Goal: Task Accomplishment & Management: Manage account settings

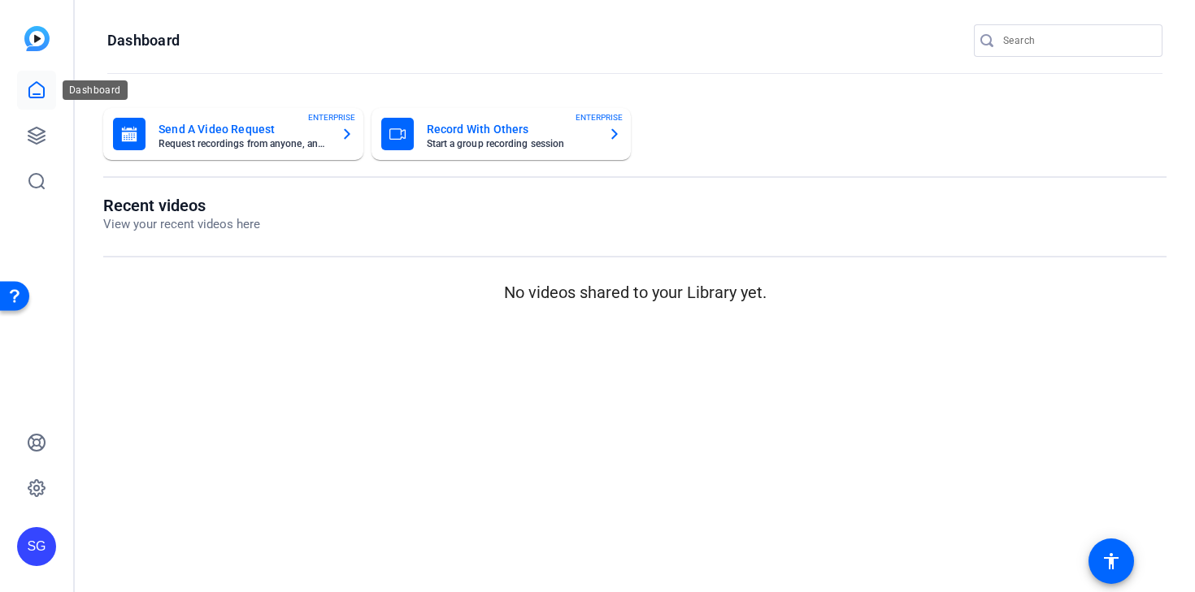
click at [44, 89] on icon at bounding box center [36, 89] width 15 height 15
click at [37, 141] on icon at bounding box center [37, 136] width 20 height 20
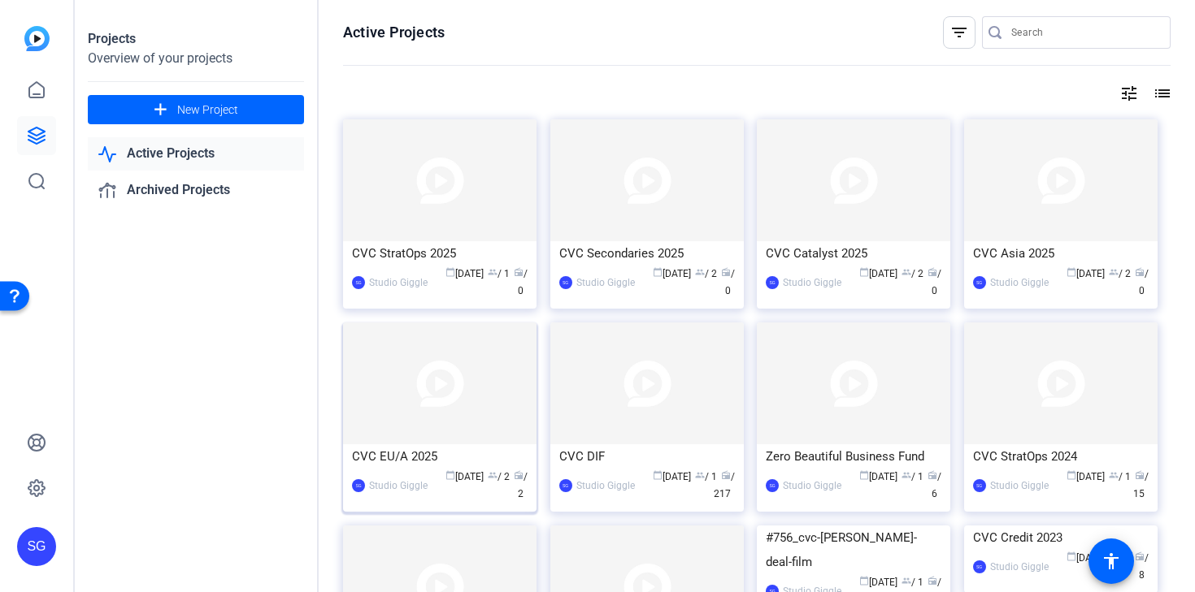
click at [432, 436] on img at bounding box center [439, 384] width 193 height 122
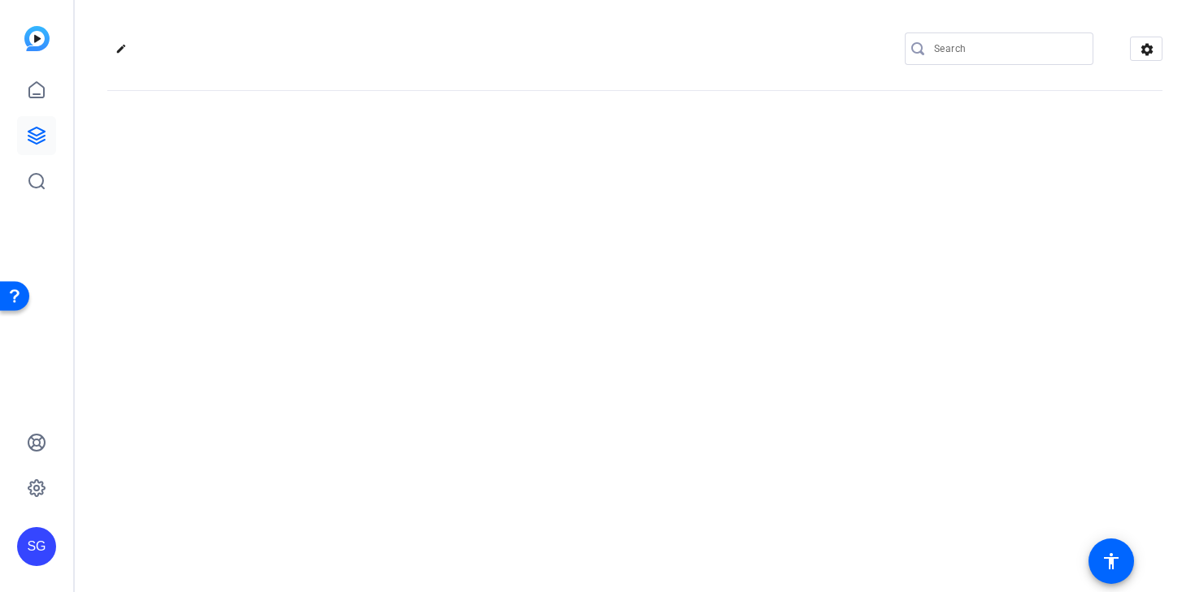
click at [432, 436] on div "edit settings" at bounding box center [635, 296] width 1120 height 592
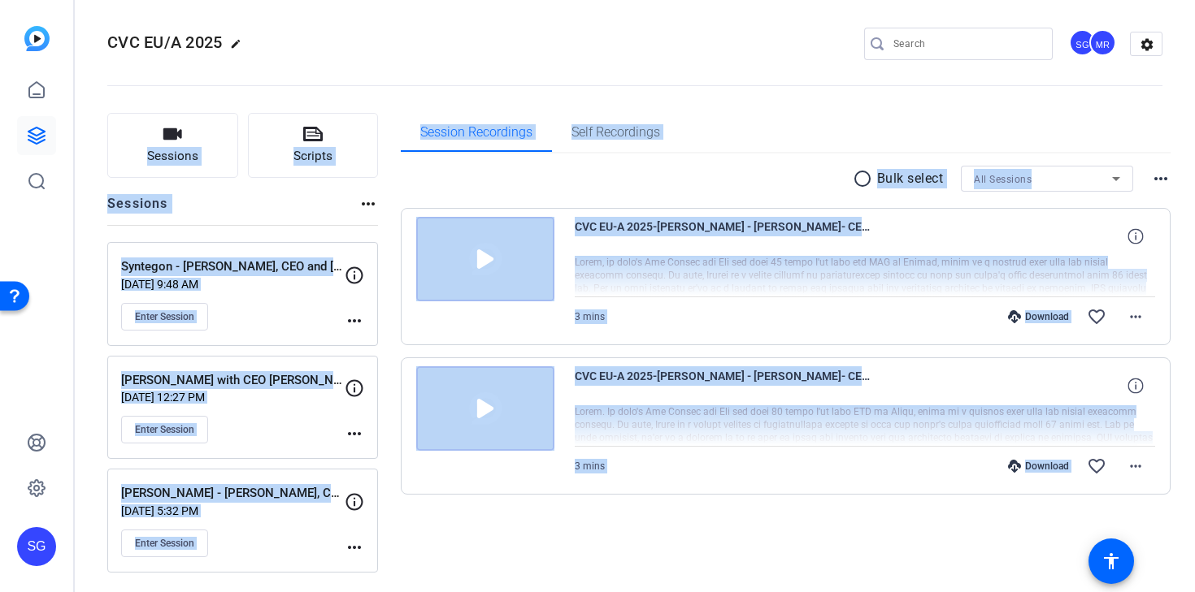
scroll to position [4, 0]
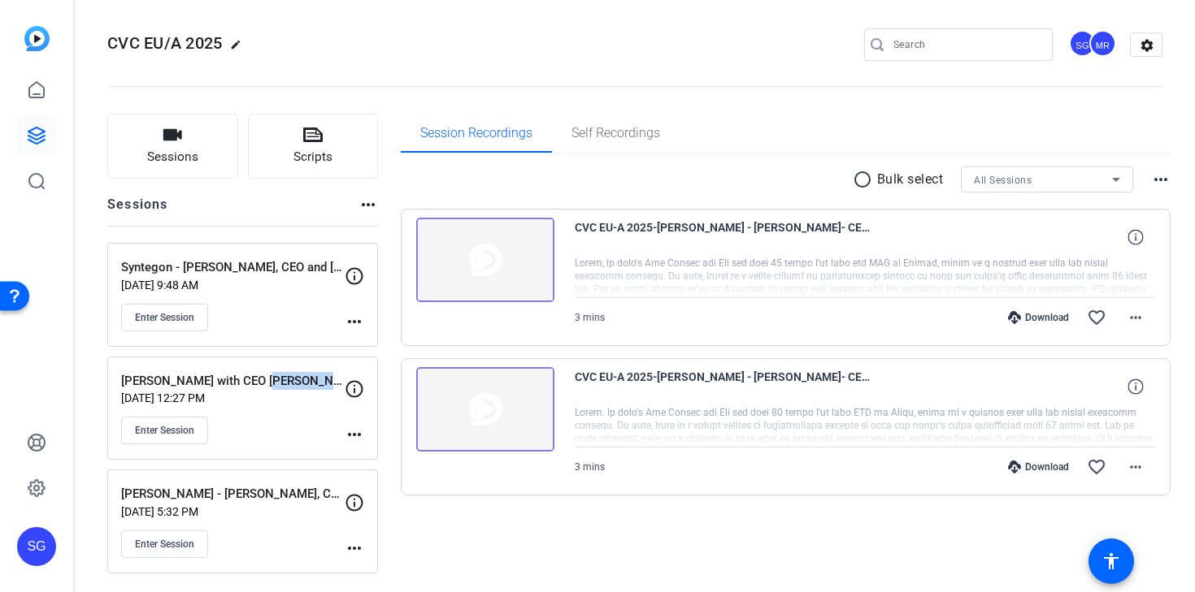
click at [280, 384] on p "[PERSON_NAME] with CEO [PERSON_NAME]" at bounding box center [232, 381] width 223 height 19
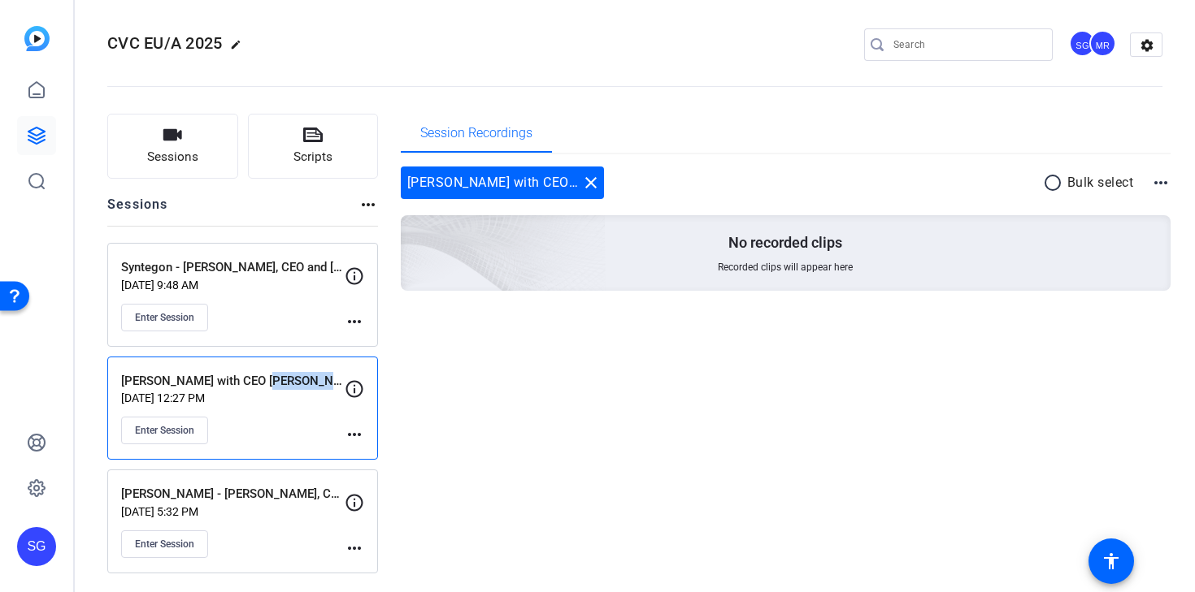
click at [353, 433] on mat-icon "more_horiz" at bounding box center [355, 435] width 20 height 20
click at [365, 455] on span "Edit Session" at bounding box center [395, 459] width 74 height 20
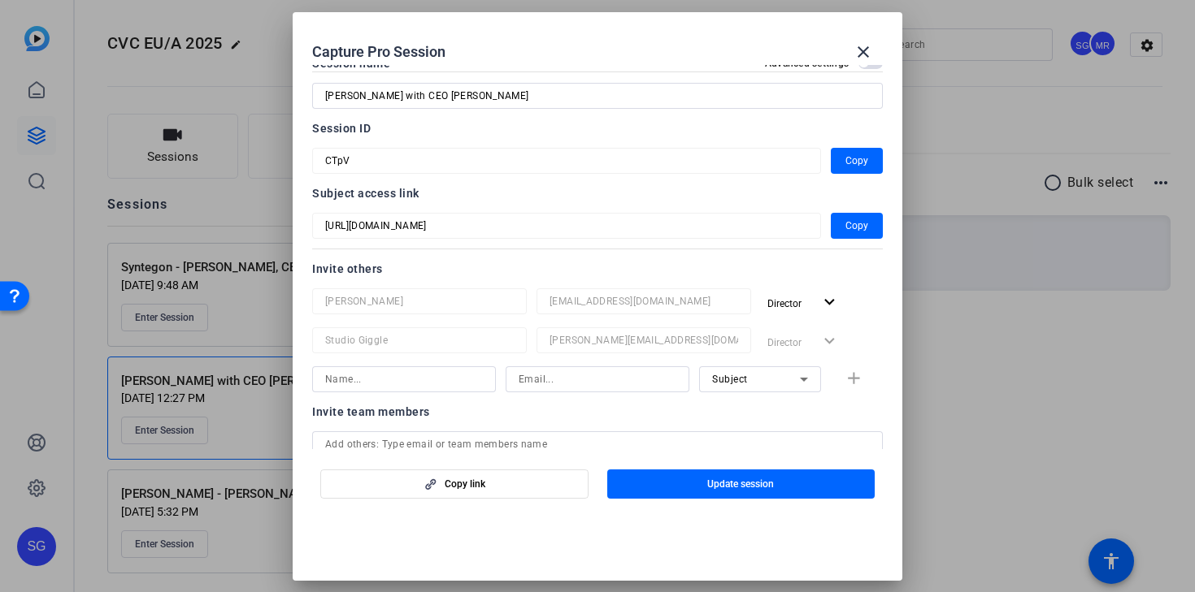
scroll to position [33, 0]
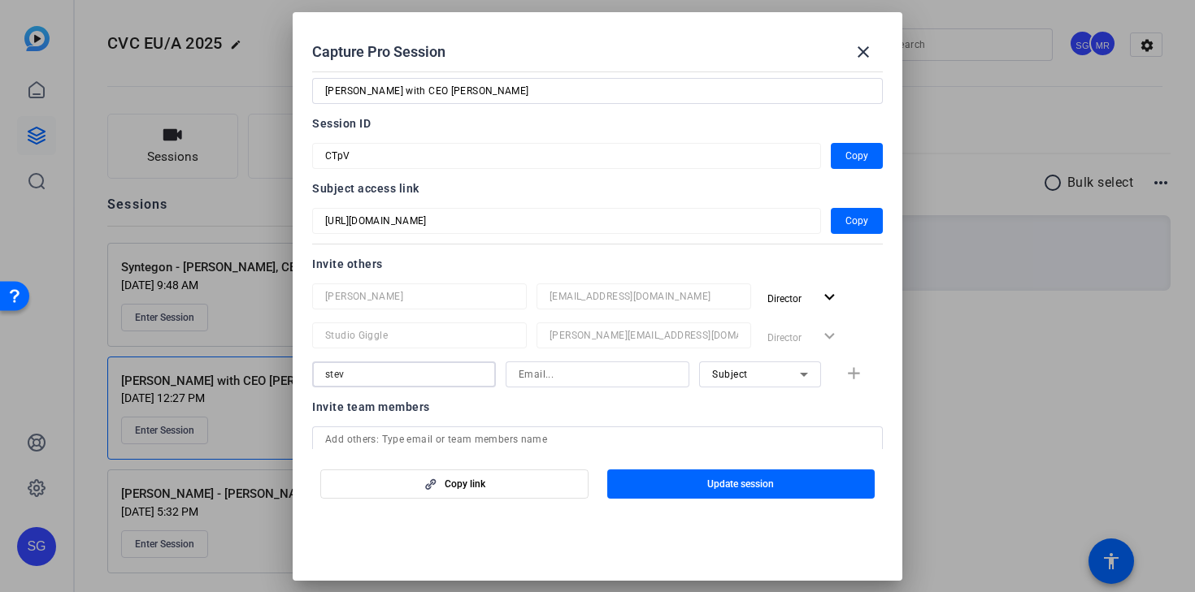
type input "[PERSON_NAME]"
type input "[PERSON_NAME][EMAIL_ADDRESS][DOMAIN_NAME]"
drag, startPoint x: 652, startPoint y: 375, endPoint x: 419, endPoint y: 372, distance: 232.4
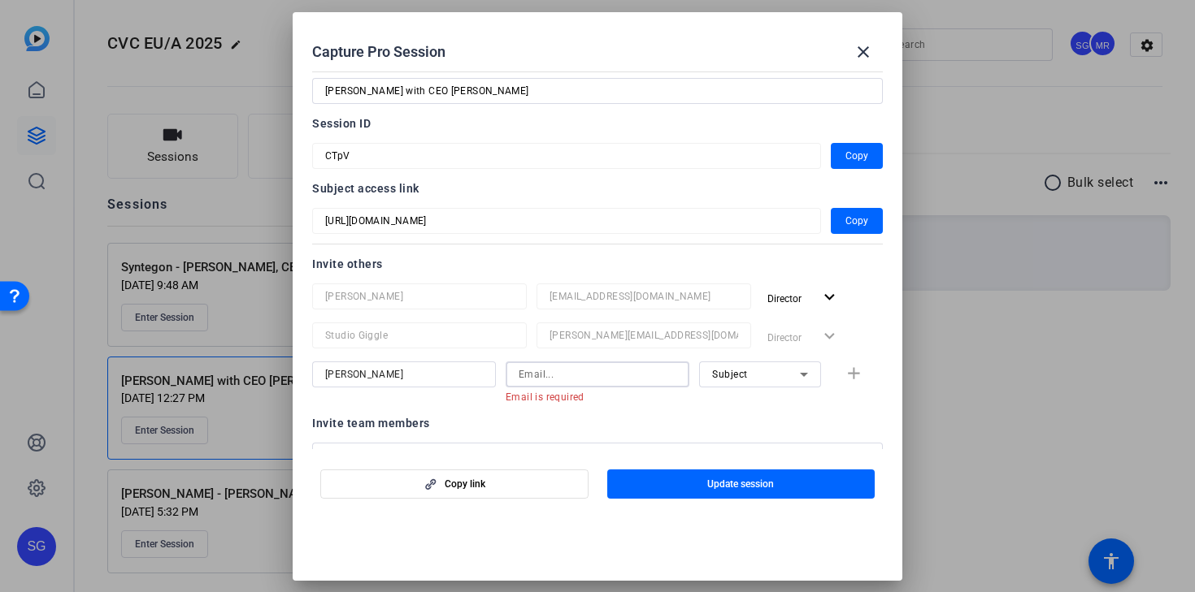
paste input "[PERSON_NAME][EMAIL_ADDRESS][DOMAIN_NAME]"
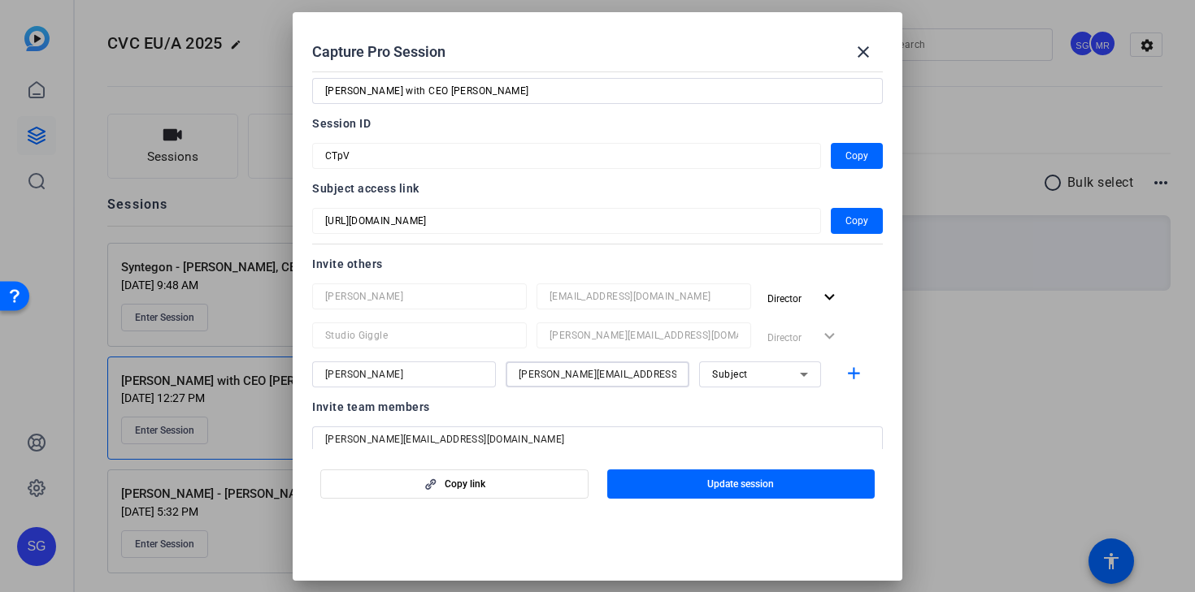
type input "[PERSON_NAME][EMAIL_ADDRESS][DOMAIN_NAME]"
click at [802, 376] on icon at bounding box center [804, 375] width 20 height 20
click at [778, 409] on mat-option "Collaborator" at bounding box center [760, 407] width 122 height 26
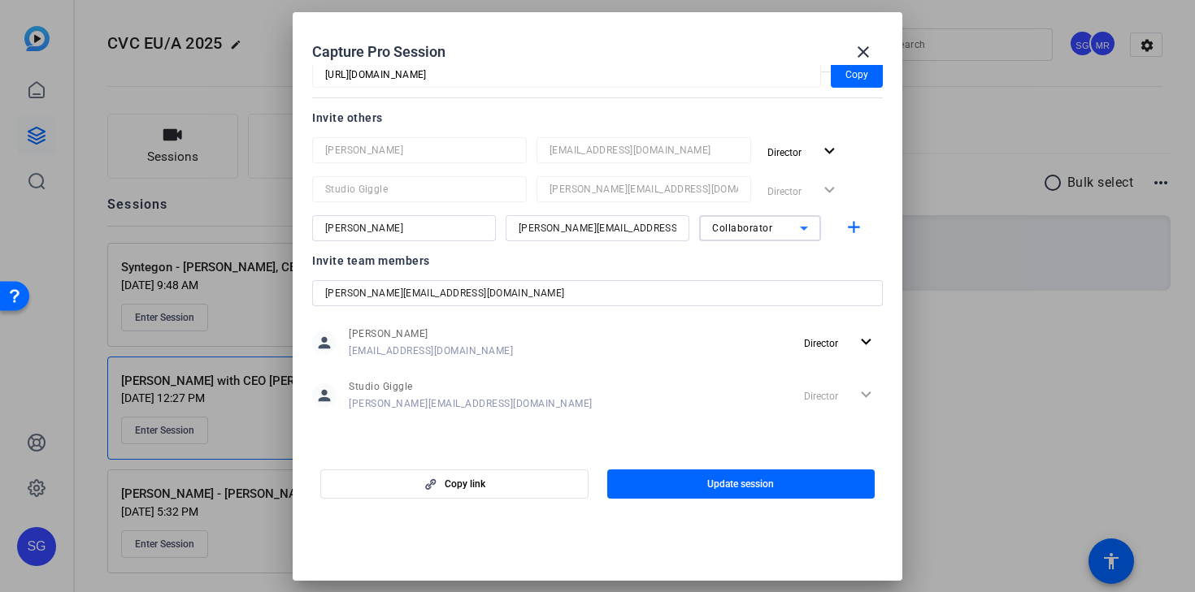
scroll to position [179, 0]
drag, startPoint x: 512, startPoint y: 292, endPoint x: 93, endPoint y: 291, distance: 418.5
click at [860, 225] on mat-icon "add" at bounding box center [853, 228] width 20 height 20
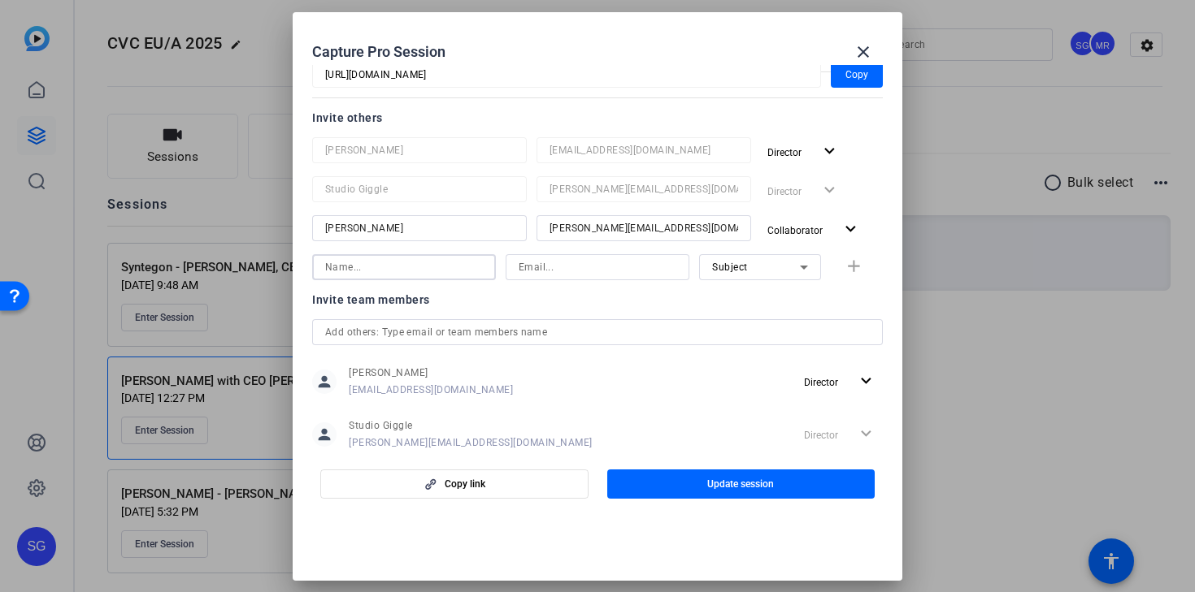
click at [419, 261] on input at bounding box center [404, 268] width 158 height 20
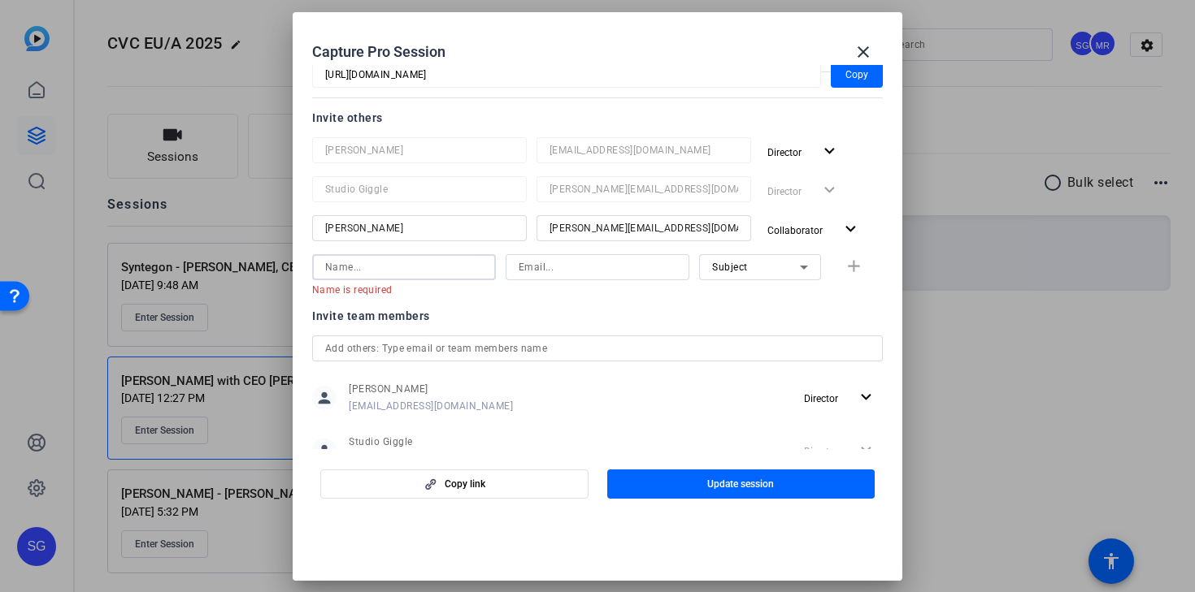
paste input "[EMAIL_ADDRESS][DOMAIN_NAME]"
type input "[EMAIL_ADDRESS][DOMAIN_NAME]"
click at [582, 274] on input at bounding box center [597, 268] width 158 height 20
paste input "[EMAIL_ADDRESS][DOMAIN_NAME]"
type input "[EMAIL_ADDRESS][DOMAIN_NAME]"
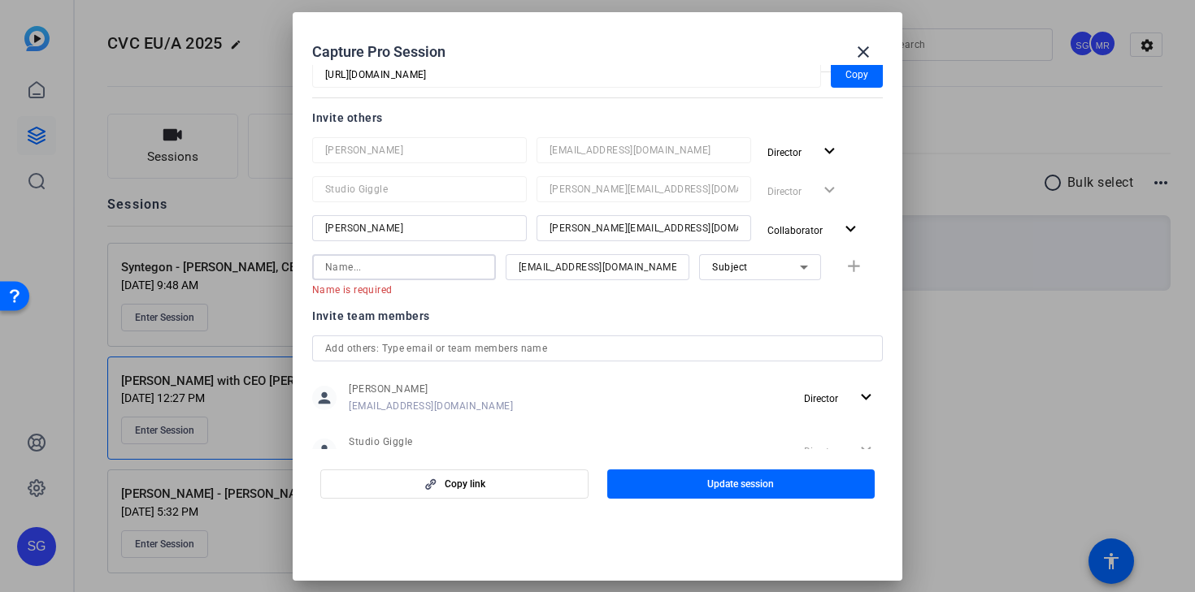
click at [413, 267] on input at bounding box center [404, 268] width 158 height 20
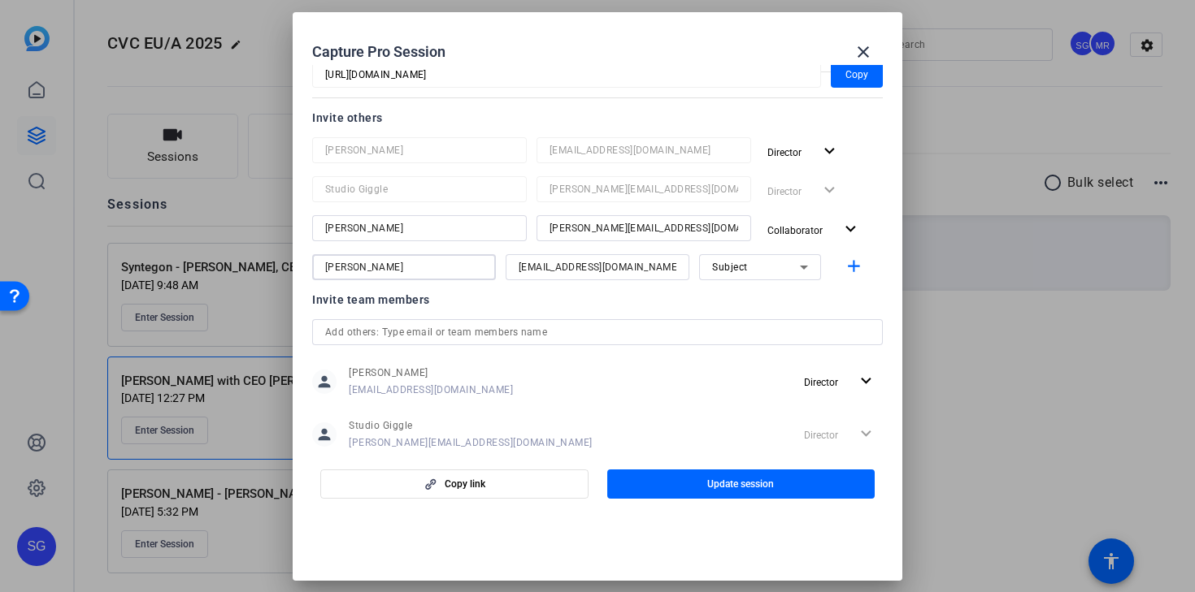
type input "[PERSON_NAME]"
click at [792, 260] on div "Subject" at bounding box center [756, 267] width 88 height 20
click at [766, 320] on mat-option "Watcher" at bounding box center [760, 326] width 122 height 26
click at [851, 264] on mat-icon "add" at bounding box center [853, 267] width 20 height 20
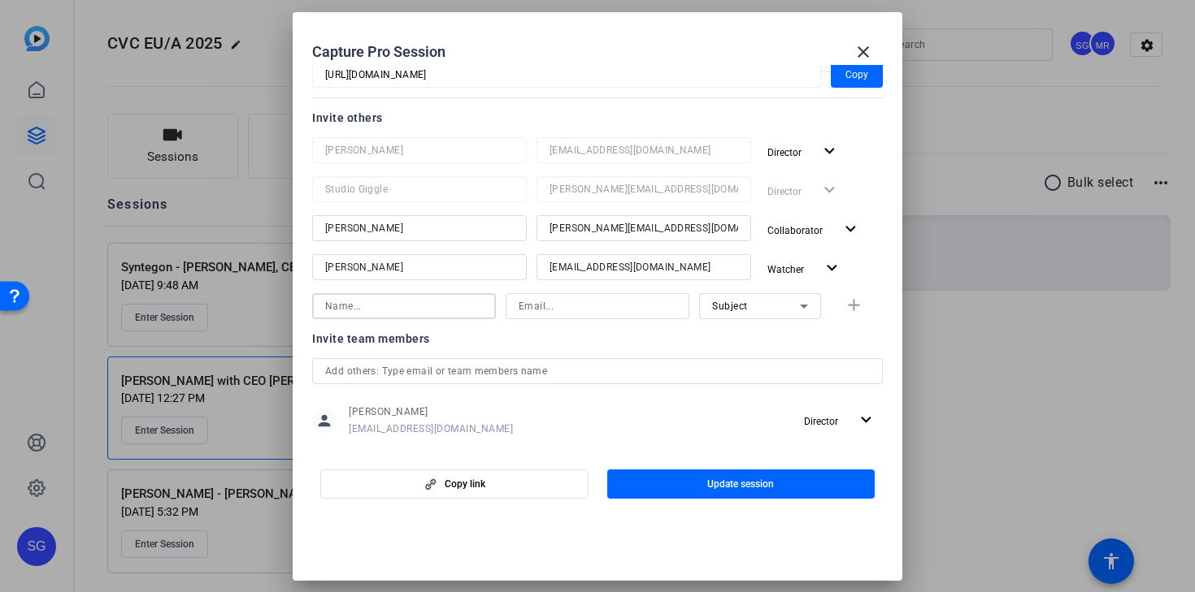
click at [436, 309] on input at bounding box center [404, 307] width 158 height 20
type input "[PERSON_NAME]"
click at [589, 313] on input at bounding box center [597, 307] width 158 height 20
paste input "[EMAIL_ADDRESS][DOMAIN_NAME]"
type input "[EMAIL_ADDRESS][DOMAIN_NAME]"
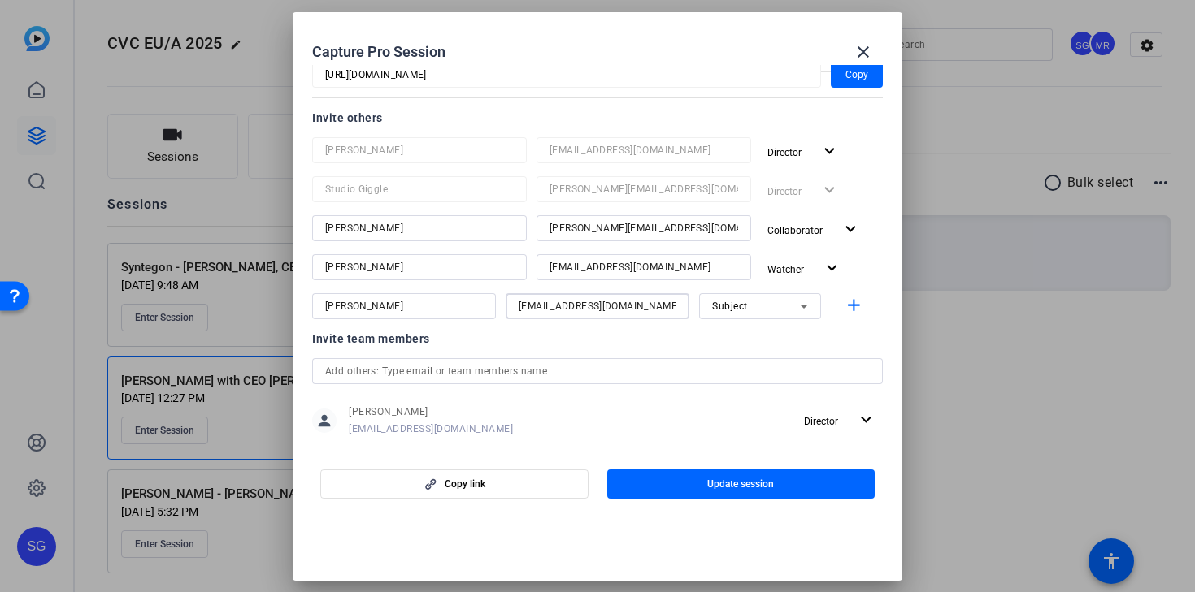
click at [788, 311] on div "Subject" at bounding box center [756, 306] width 88 height 20
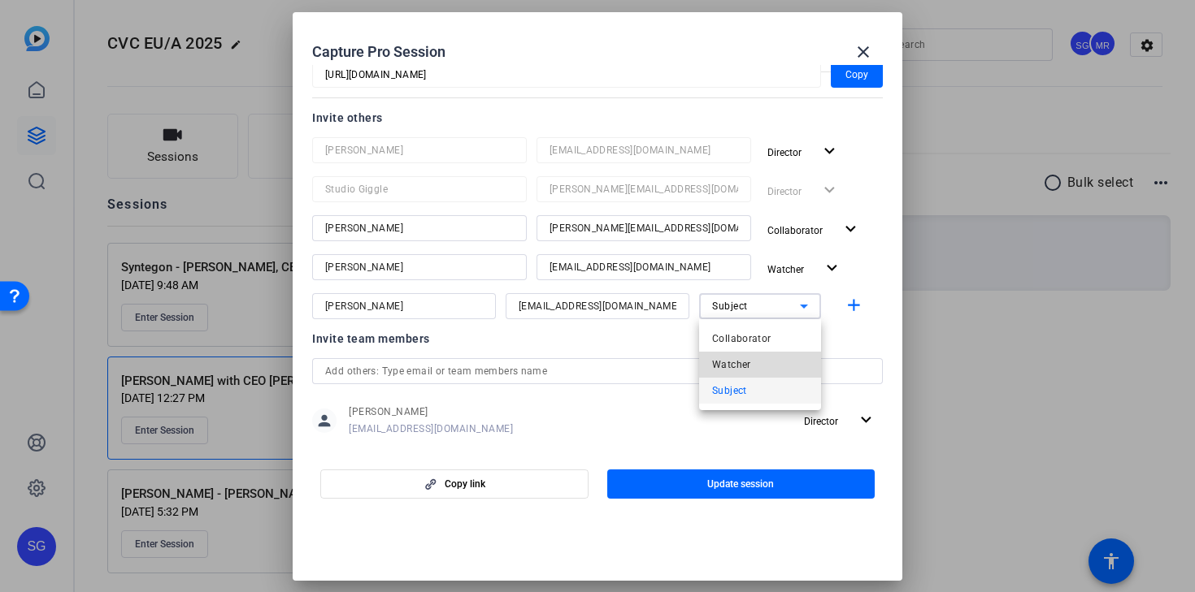
click at [765, 360] on mat-option "Watcher" at bounding box center [760, 365] width 122 height 26
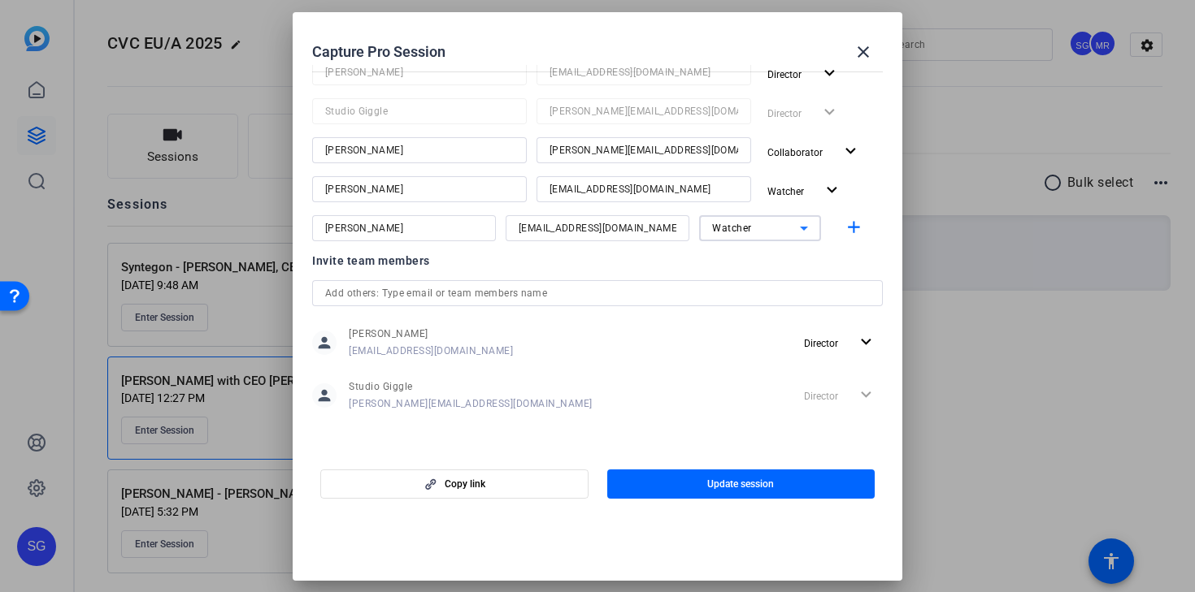
scroll to position [257, 0]
click at [726, 479] on span "Update session" at bounding box center [740, 484] width 67 height 13
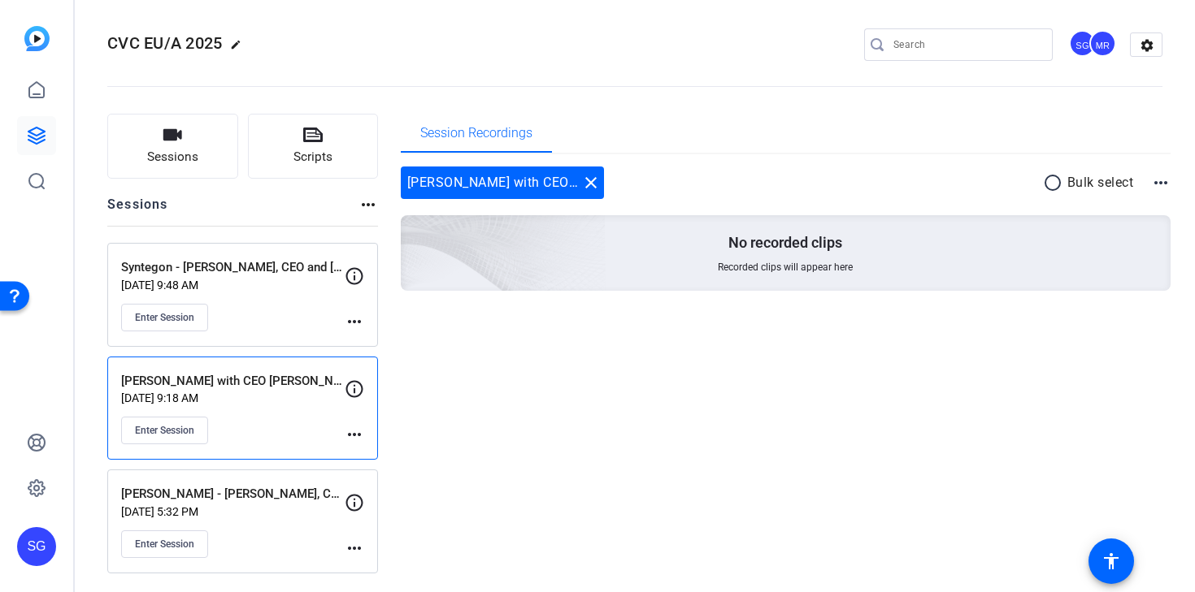
click at [1097, 46] on div "MR" at bounding box center [1102, 43] width 27 height 27
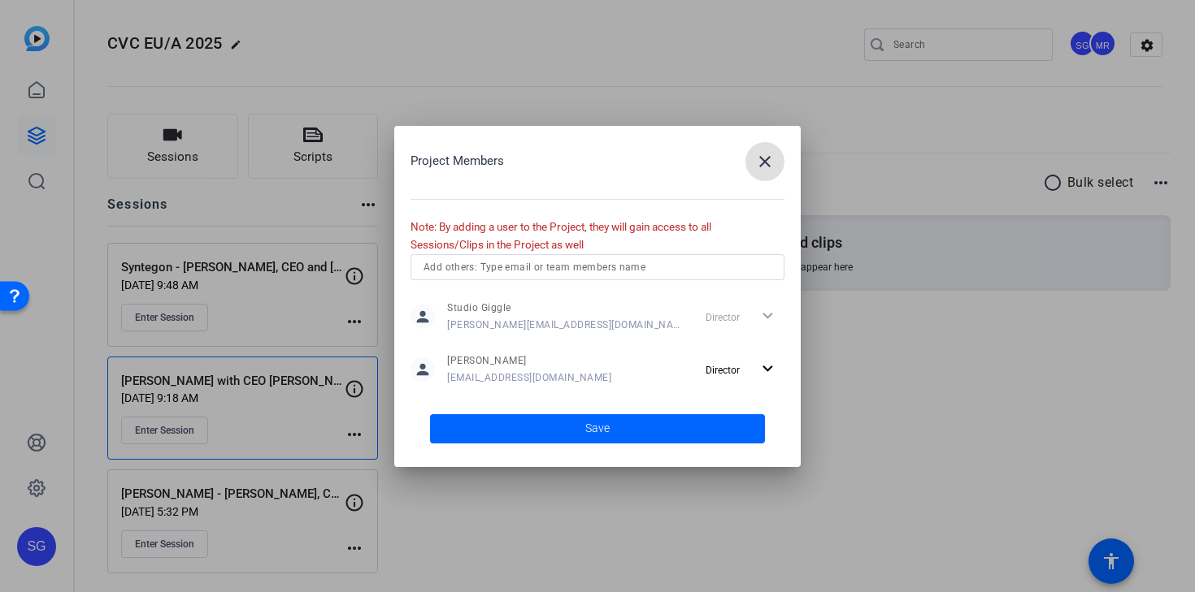
click at [1097, 201] on div at bounding box center [597, 296] width 1195 height 592
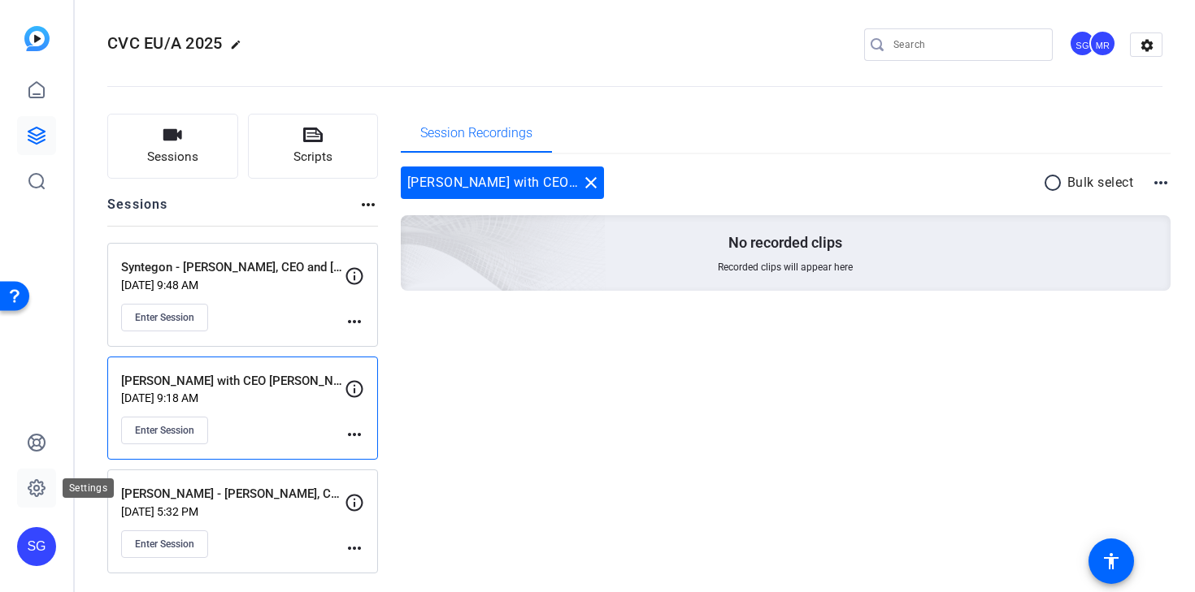
click at [38, 485] on icon at bounding box center [37, 489] width 20 height 20
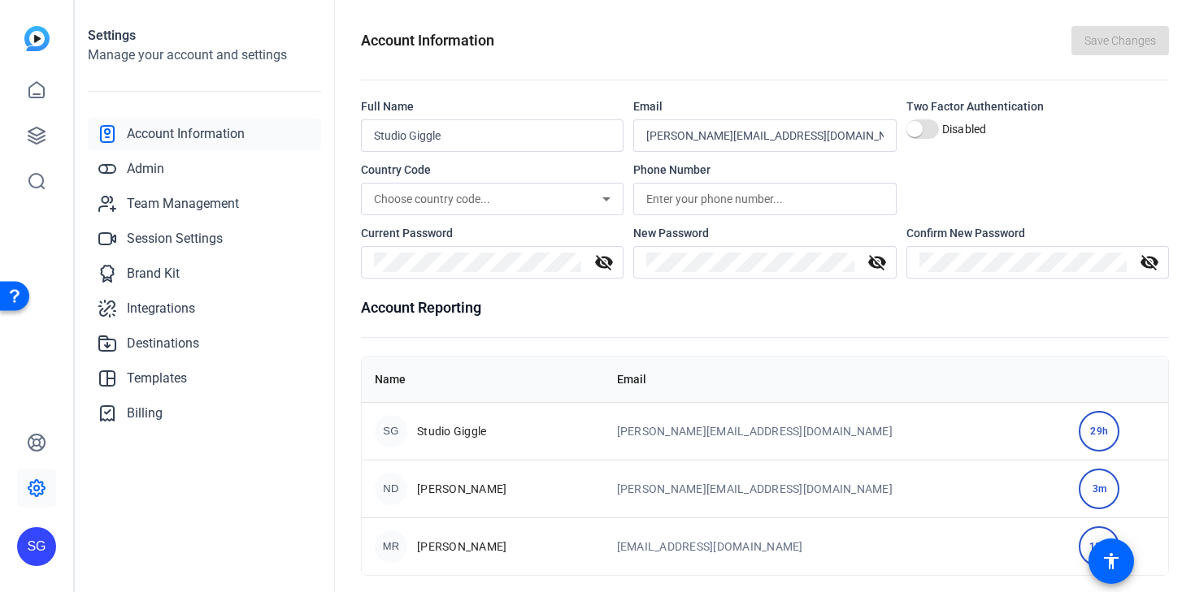
click at [47, 558] on div "SG" at bounding box center [36, 546] width 39 height 39
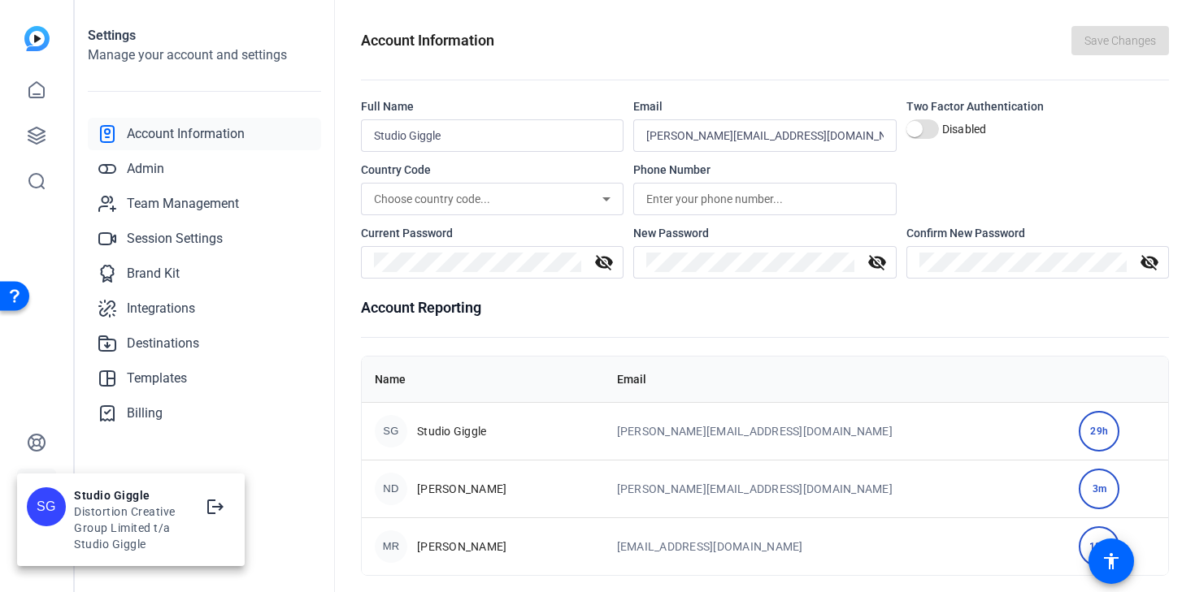
click at [230, 414] on div at bounding box center [597, 296] width 1195 height 592
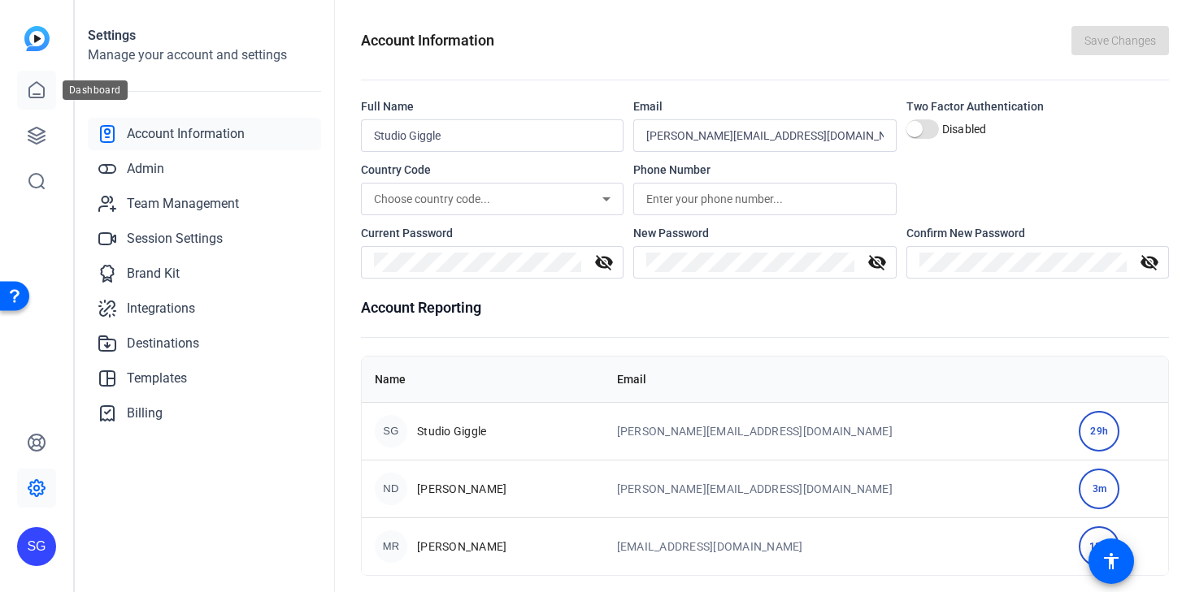
click at [50, 91] on link at bounding box center [36, 90] width 39 height 39
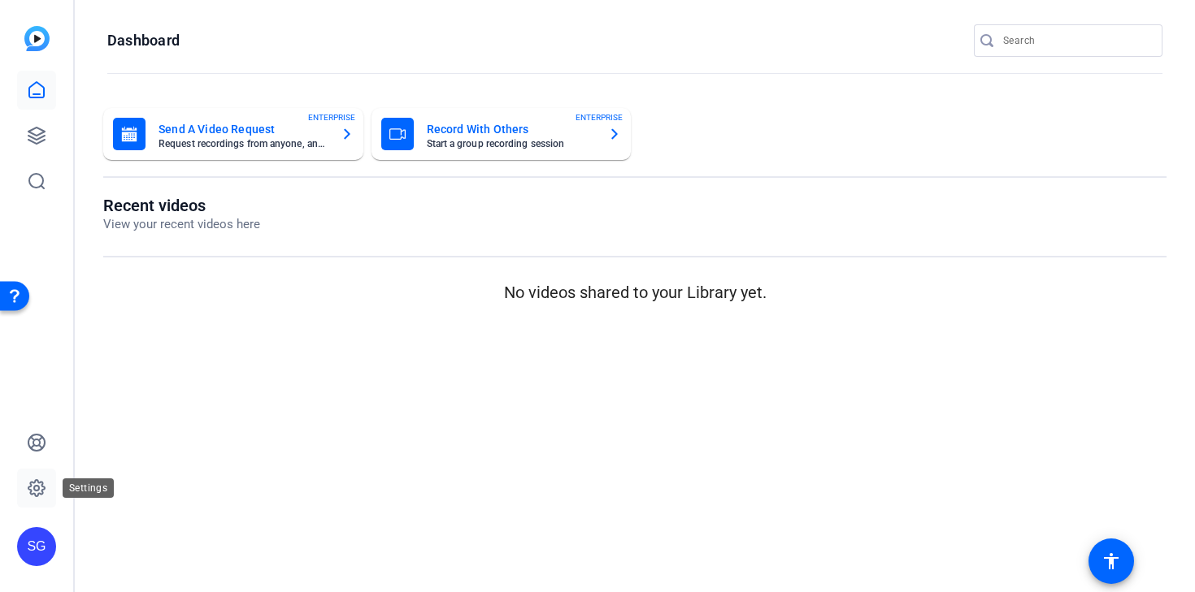
click at [38, 492] on icon at bounding box center [37, 489] width 20 height 20
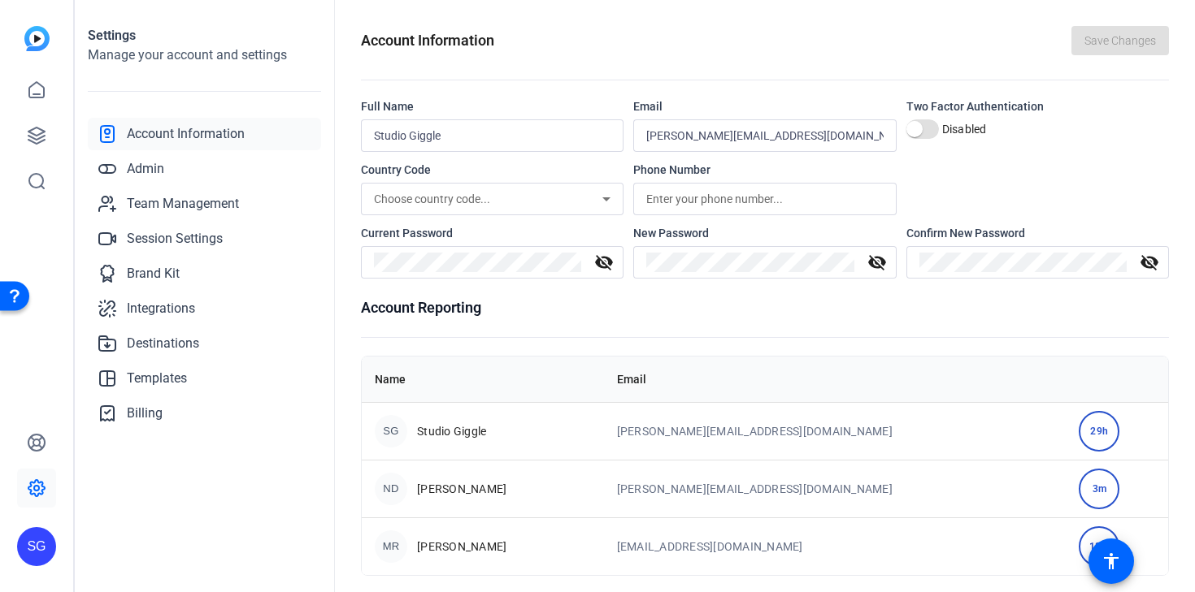
click at [33, 540] on div "SG" at bounding box center [36, 546] width 39 height 39
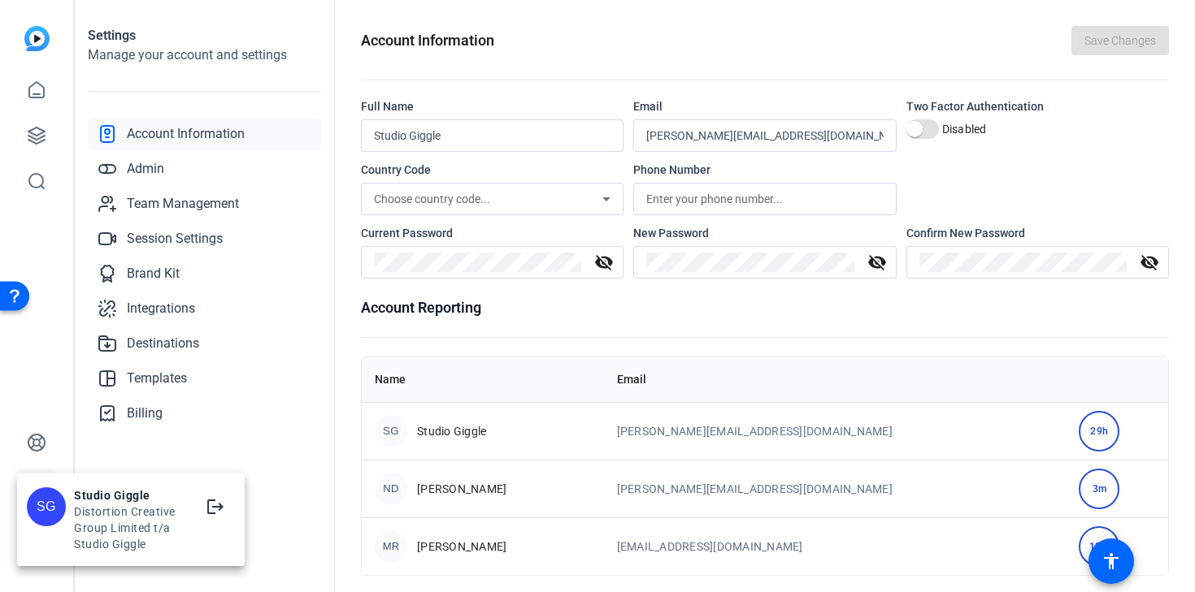
click at [41, 514] on div "SG" at bounding box center [46, 507] width 39 height 39
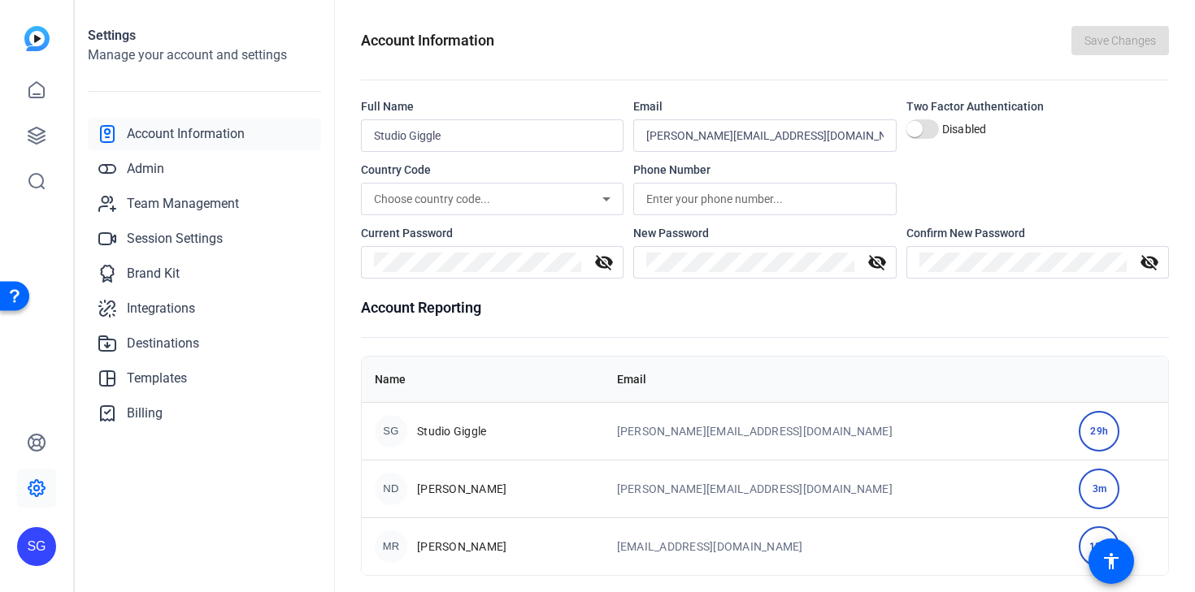
click at [13, 300] on div "Open Resource Center" at bounding box center [14, 294] width 13 height 13
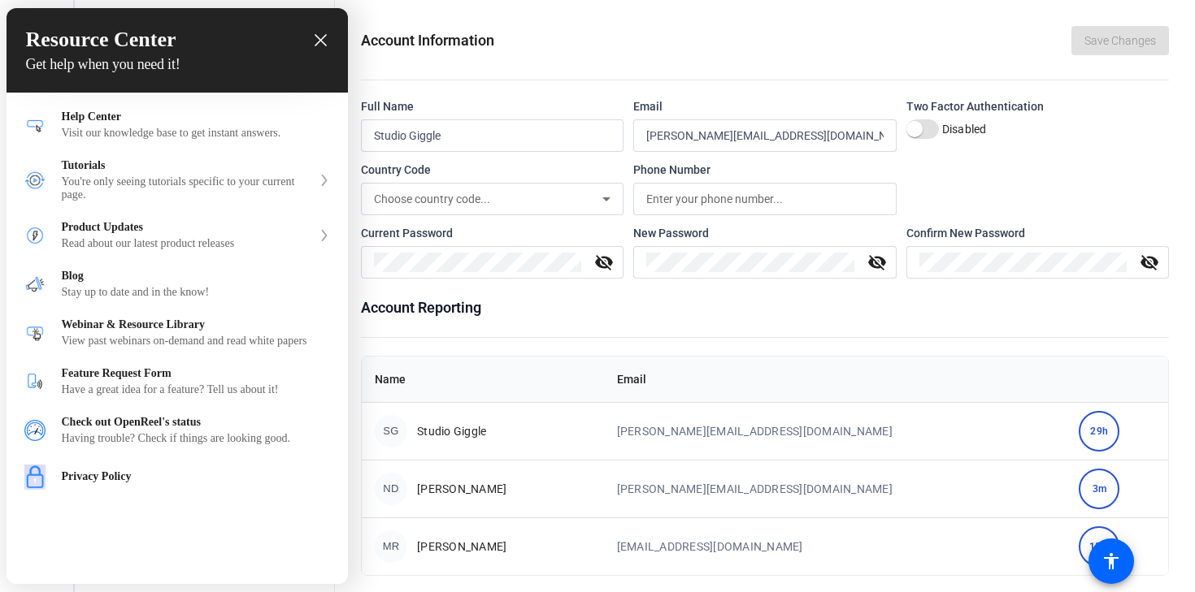
click at [306, 46] on h3 "Resource Center" at bounding box center [177, 40] width 302 height 24
click at [318, 37] on icon "close resource center" at bounding box center [320, 40] width 12 height 12
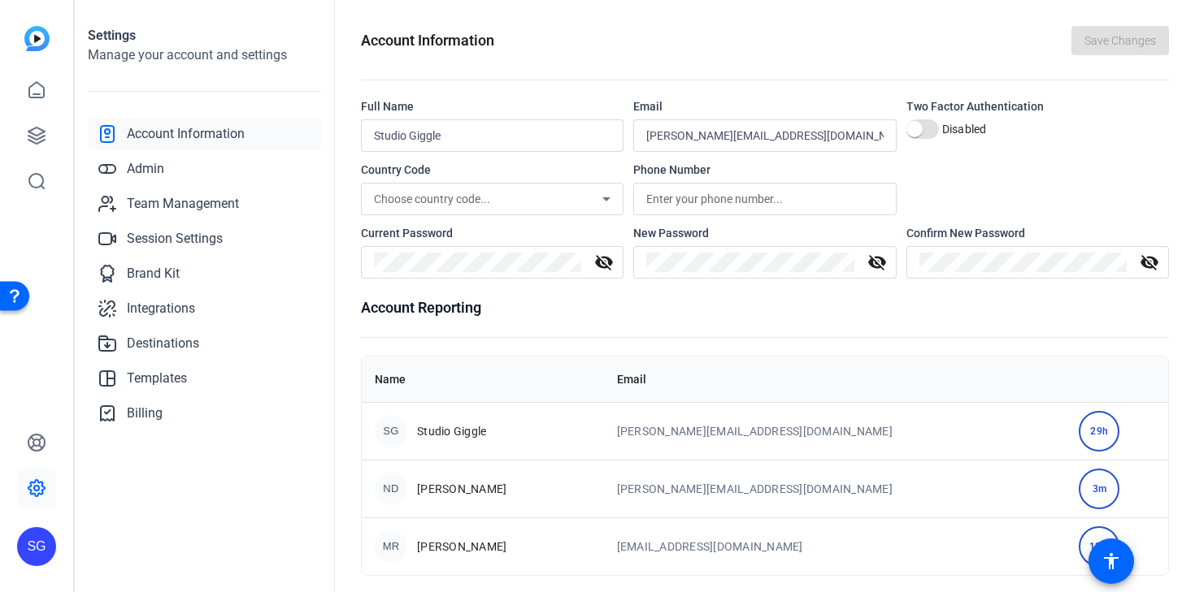
click at [41, 32] on img at bounding box center [36, 38] width 25 height 25
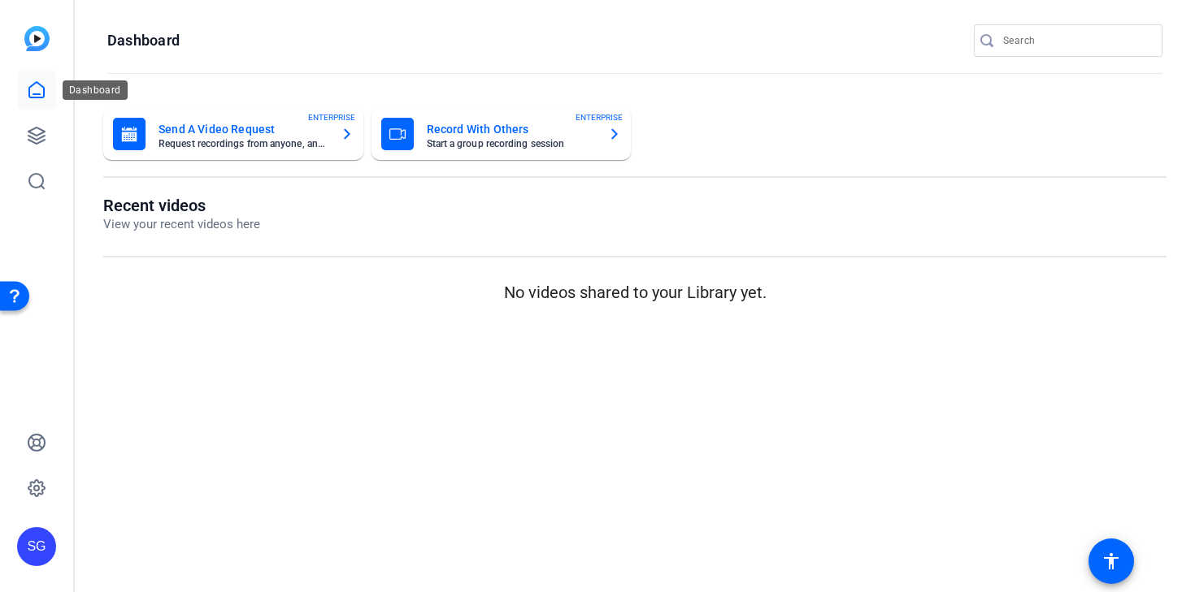
click at [37, 88] on icon at bounding box center [37, 90] width 20 height 20
click at [30, 493] on icon at bounding box center [36, 488] width 16 height 16
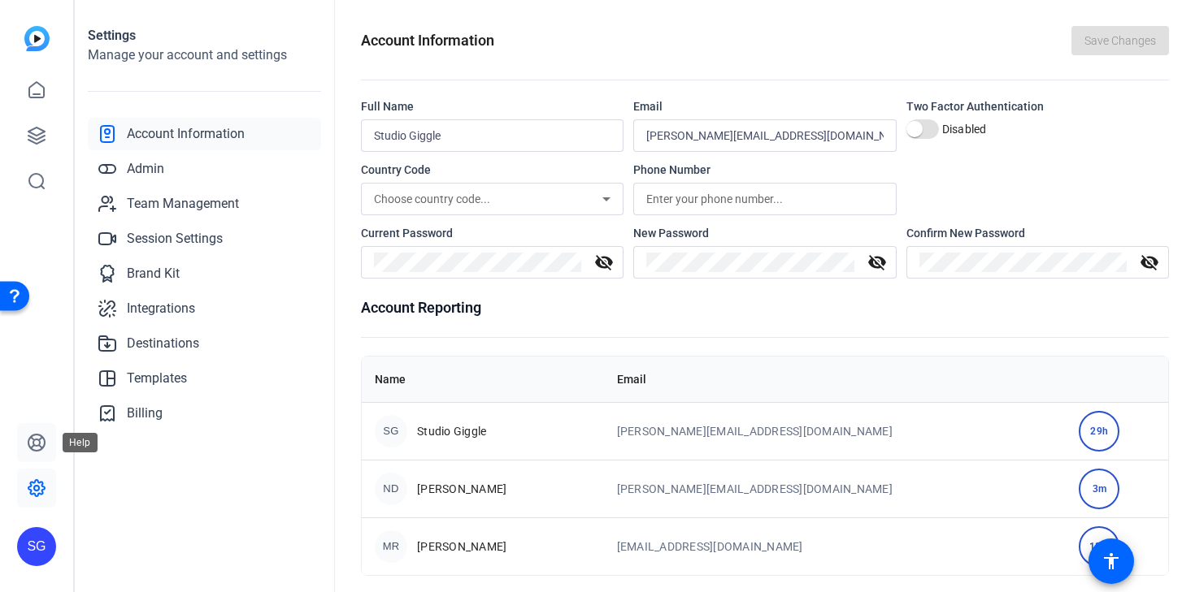
click at [38, 444] on icon at bounding box center [37, 443] width 20 height 20
click at [48, 549] on div "SG" at bounding box center [36, 546] width 39 height 39
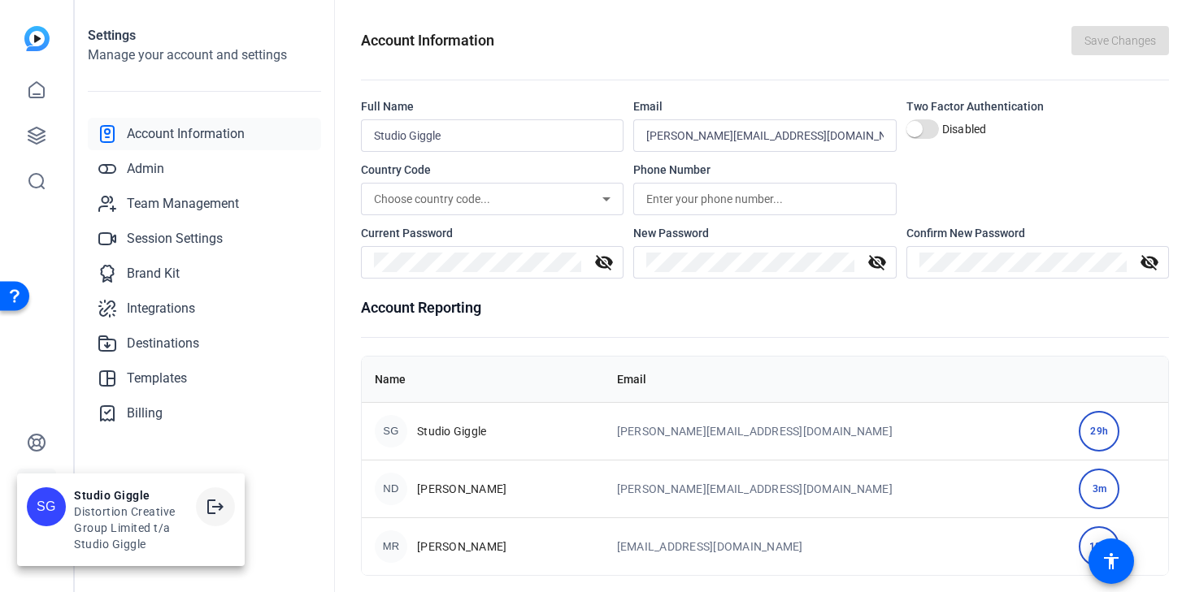
click at [212, 504] on mat-icon "logout" at bounding box center [216, 507] width 20 height 20
